Goal: Task Accomplishment & Management: Use online tool/utility

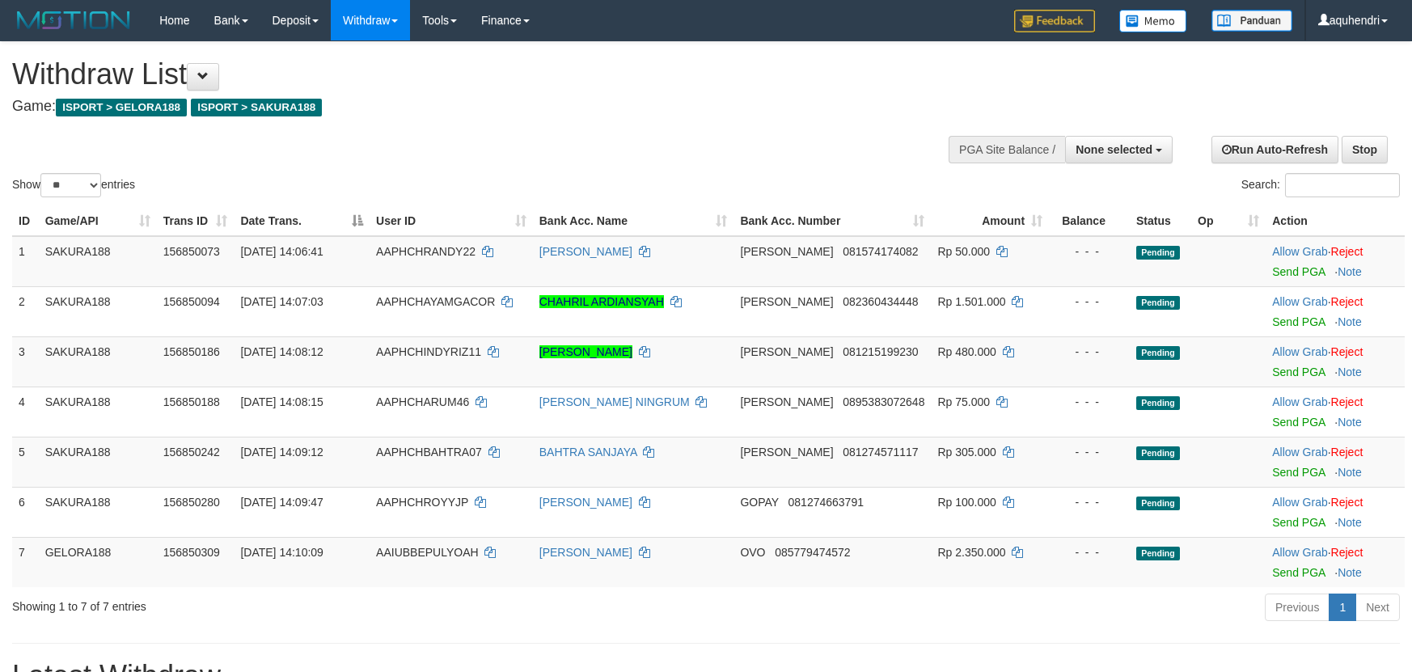
select select
select select "**"
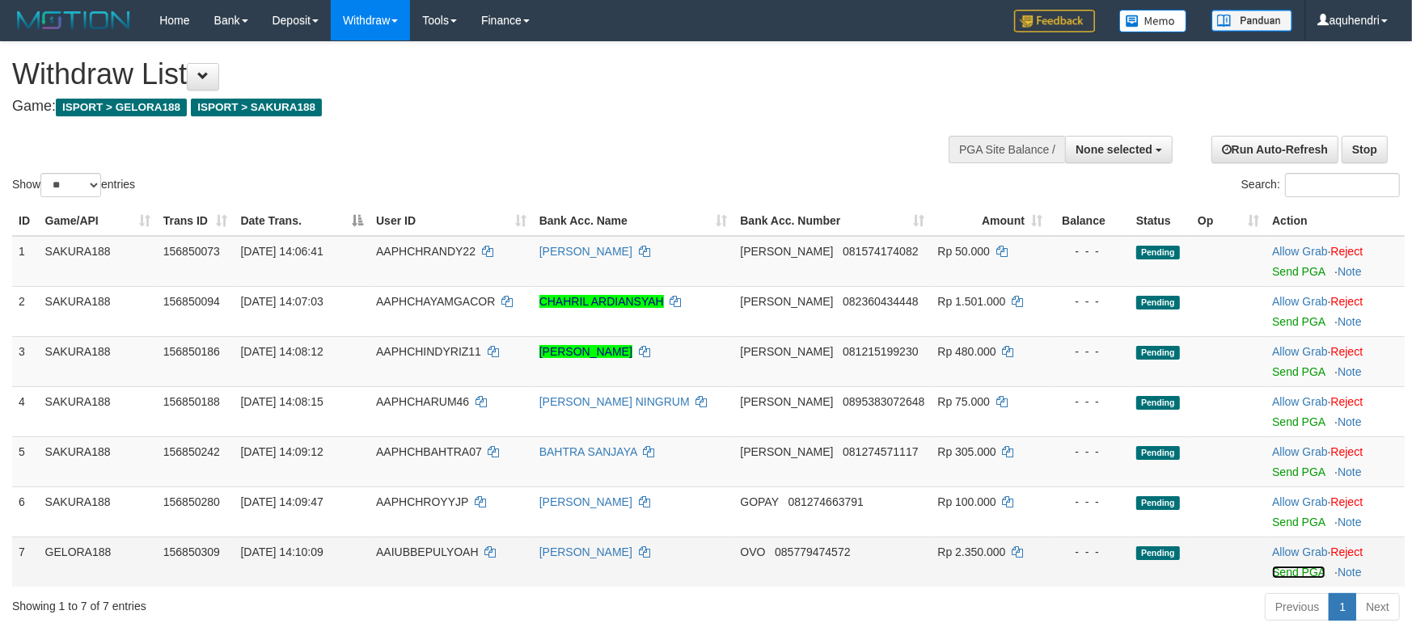
click at [1275, 576] on link "Send PGA" at bounding box center [1298, 572] width 53 height 13
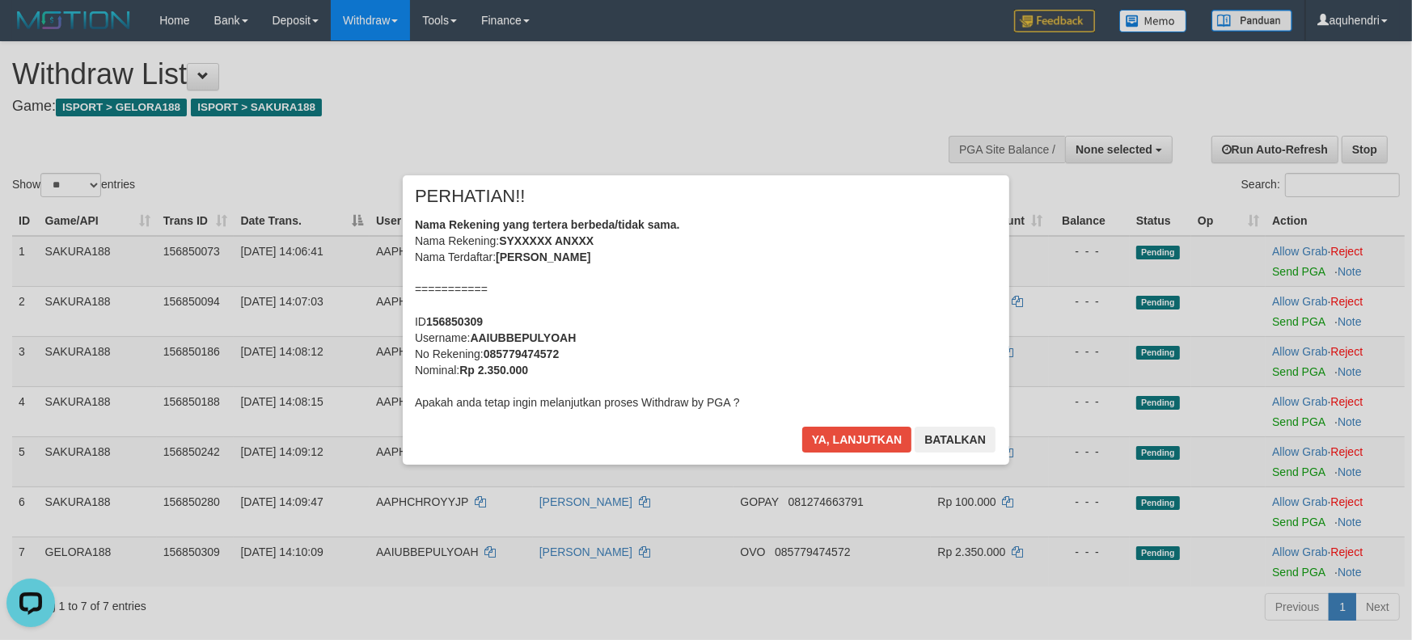
click at [793, 443] on div "× PERHATIAN!! Nama Rekening yang tertera berbeda/tidak sama. Nama Rekening: SYX…" at bounding box center [706, 319] width 606 height 289
click at [826, 443] on button "Ya, lanjutkan" at bounding box center [857, 440] width 110 height 26
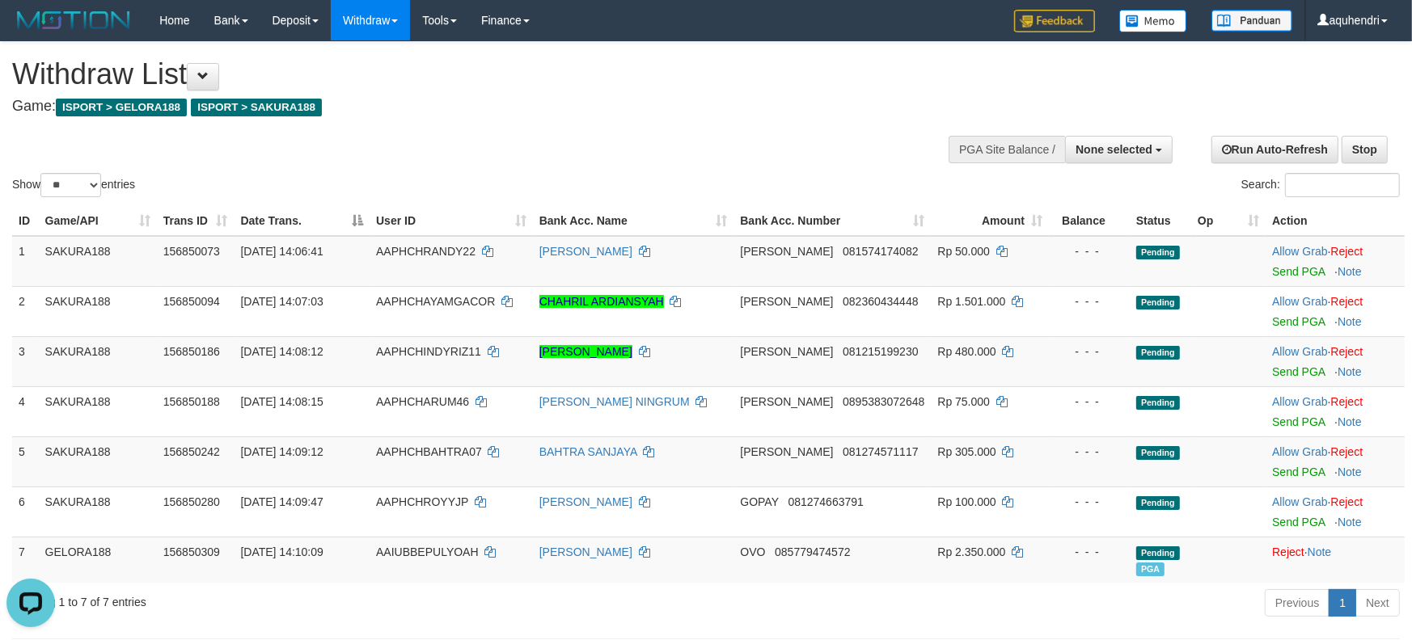
drag, startPoint x: 656, startPoint y: 71, endPoint x: 669, endPoint y: 1, distance: 71.5
click at [660, 62] on h1 "Withdraw List" at bounding box center [468, 74] width 913 height 32
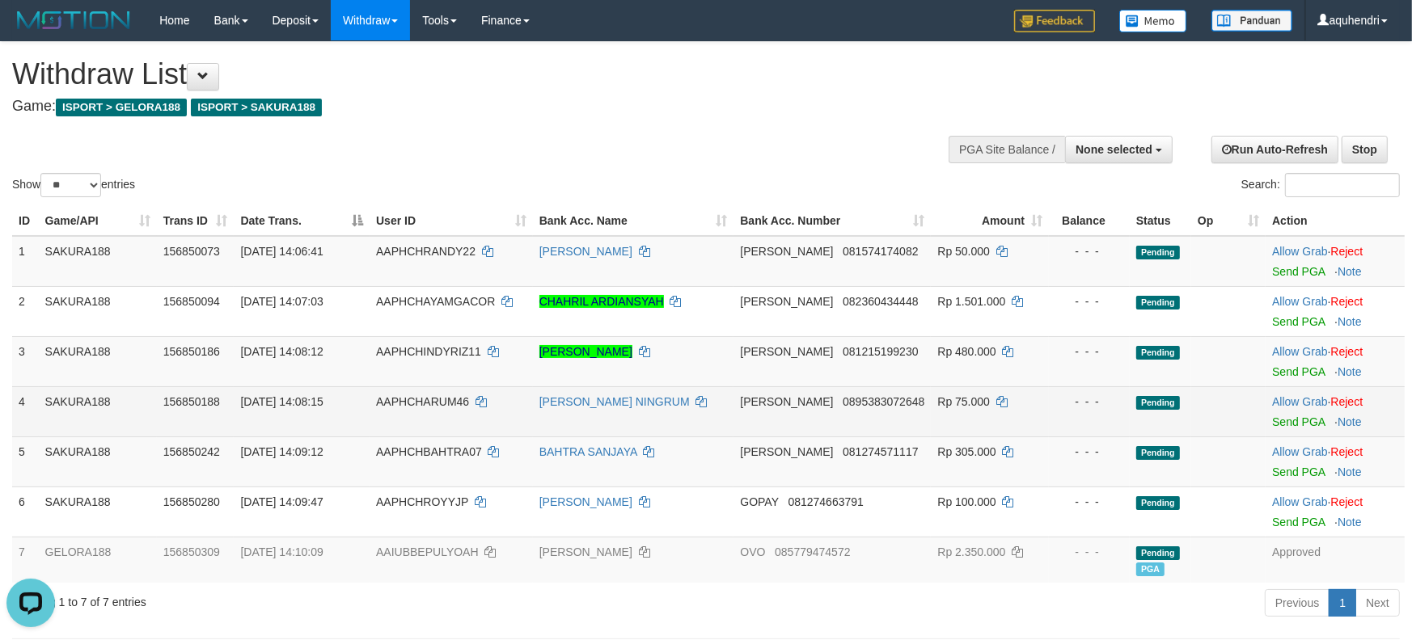
drag, startPoint x: 593, startPoint y: 463, endPoint x: 601, endPoint y: 429, distance: 34.1
click at [593, 461] on td "BAHTRA SANJAYA" at bounding box center [633, 462] width 201 height 50
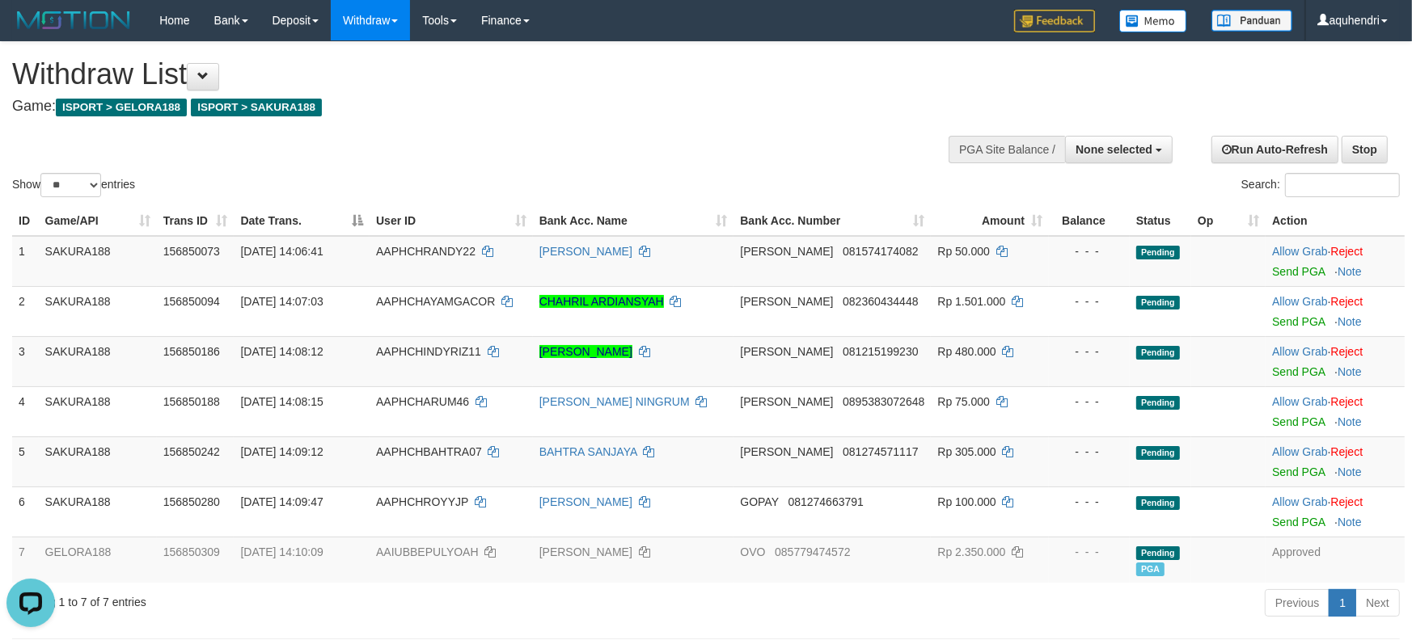
drag, startPoint x: 694, startPoint y: 87, endPoint x: 573, endPoint y: 53, distance: 126.0
click at [692, 85] on h1 "Withdraw List" at bounding box center [468, 74] width 913 height 32
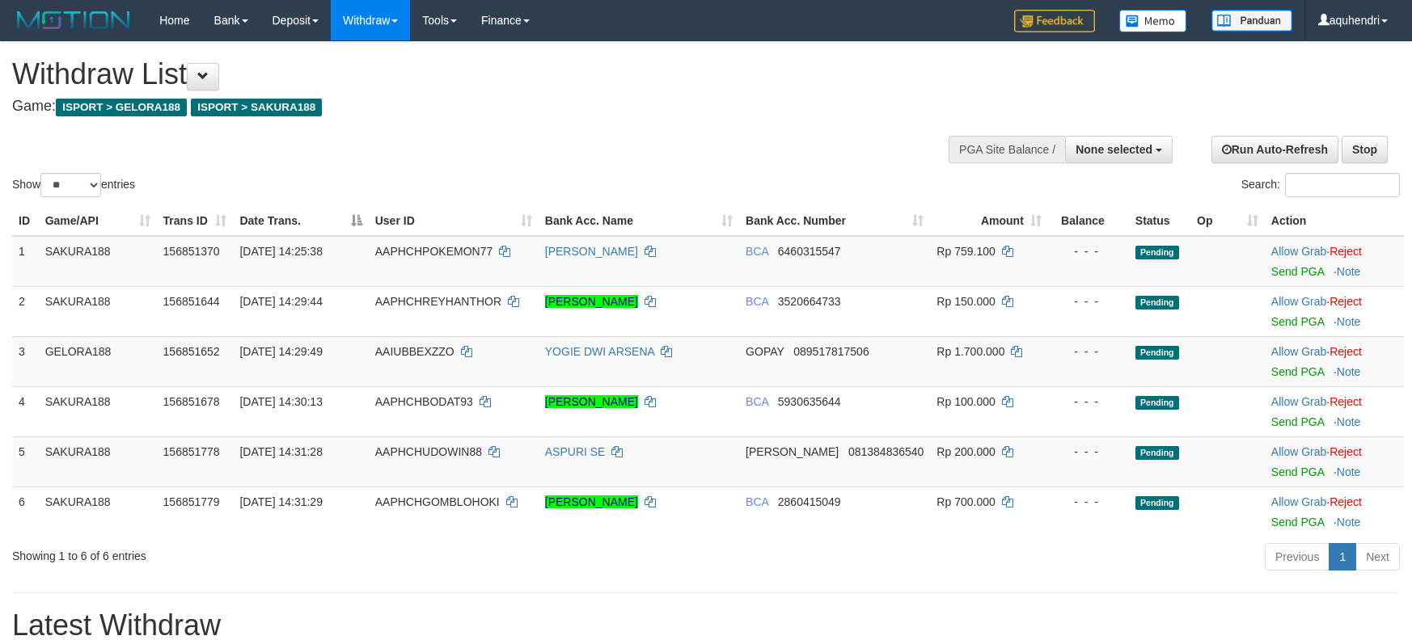
select select
select select "**"
